Goal: Task Accomplishment & Management: Manage account settings

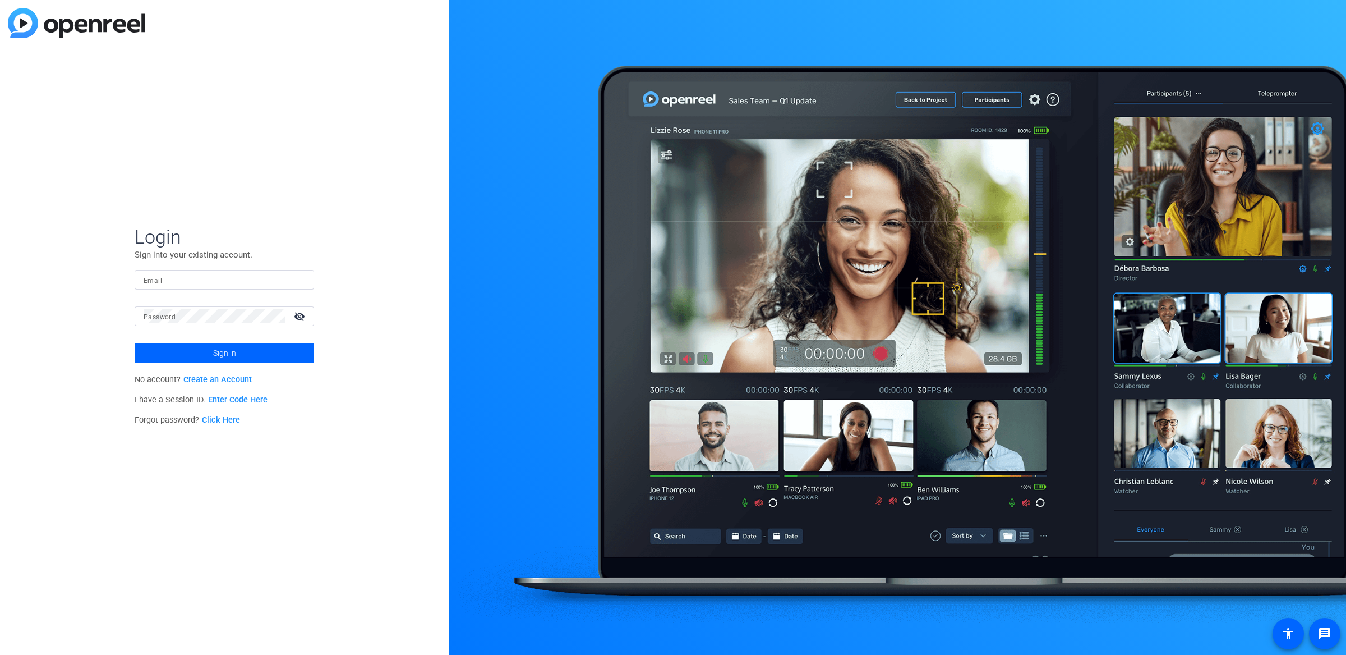
click at [168, 273] on input "Email" at bounding box center [225, 279] width 162 height 13
type input "[PERSON_NAME][EMAIL_ADDRESS][PERSON_NAME][DOMAIN_NAME]"
click at [285, 316] on div at bounding box center [285, 316] width 0 height 0
click at [135, 343] on button "Sign in" at bounding box center [224, 353] width 179 height 20
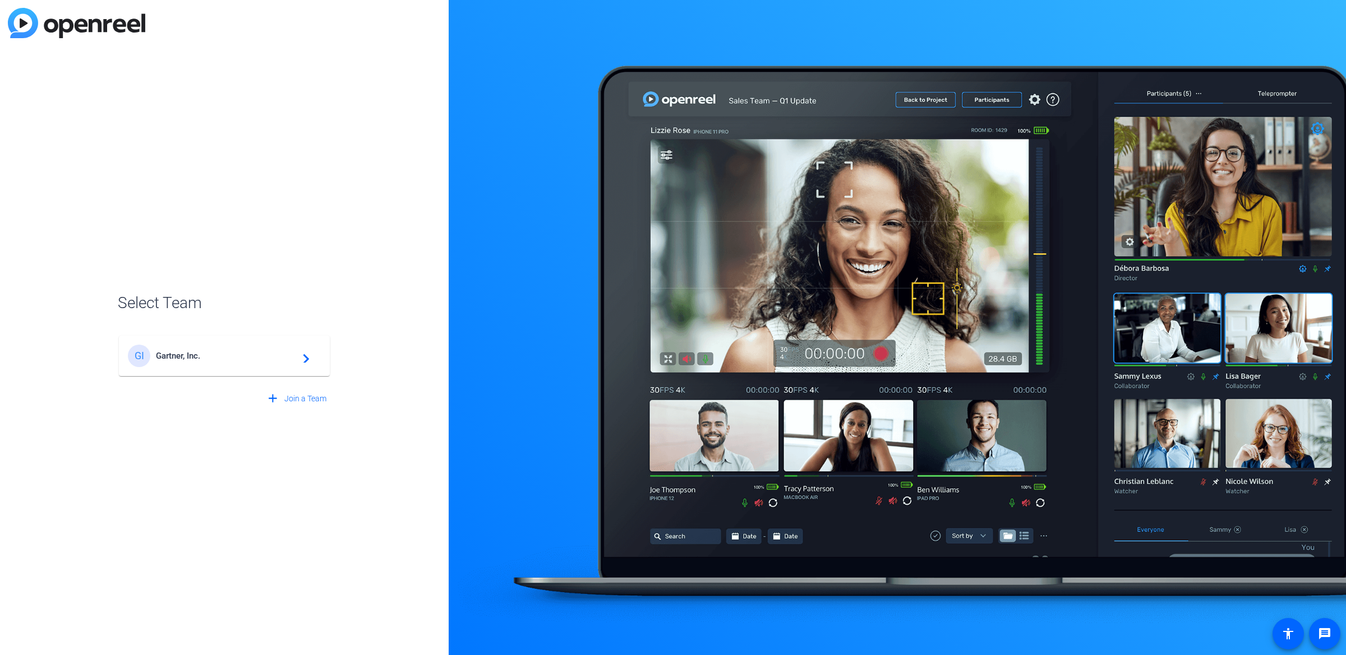
click at [208, 374] on mat-card-content "GI Gartner, Inc. navigate_next" at bounding box center [224, 355] width 211 height 40
